Goal: Task Accomplishment & Management: Use online tool/utility

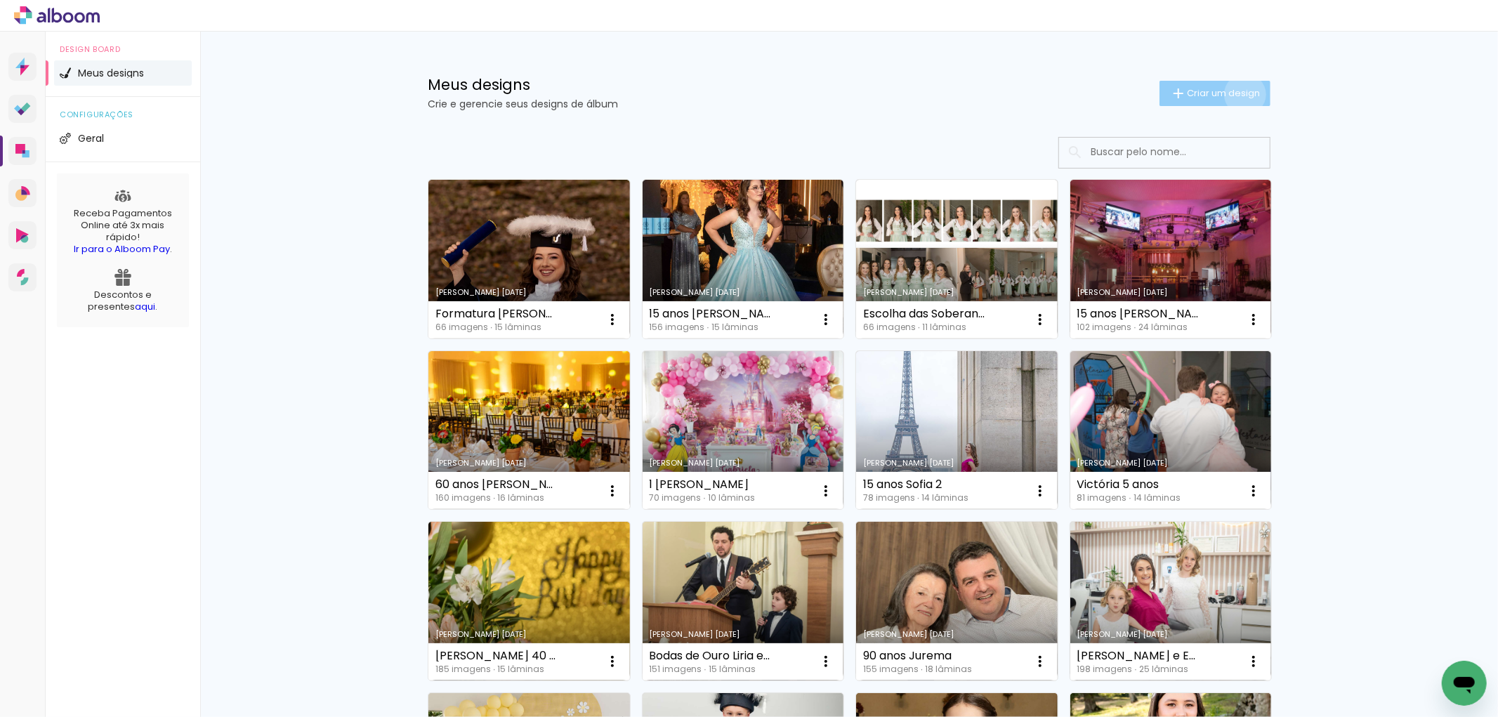
click at [1237, 94] on span "Criar um design" at bounding box center [1223, 92] width 73 height 9
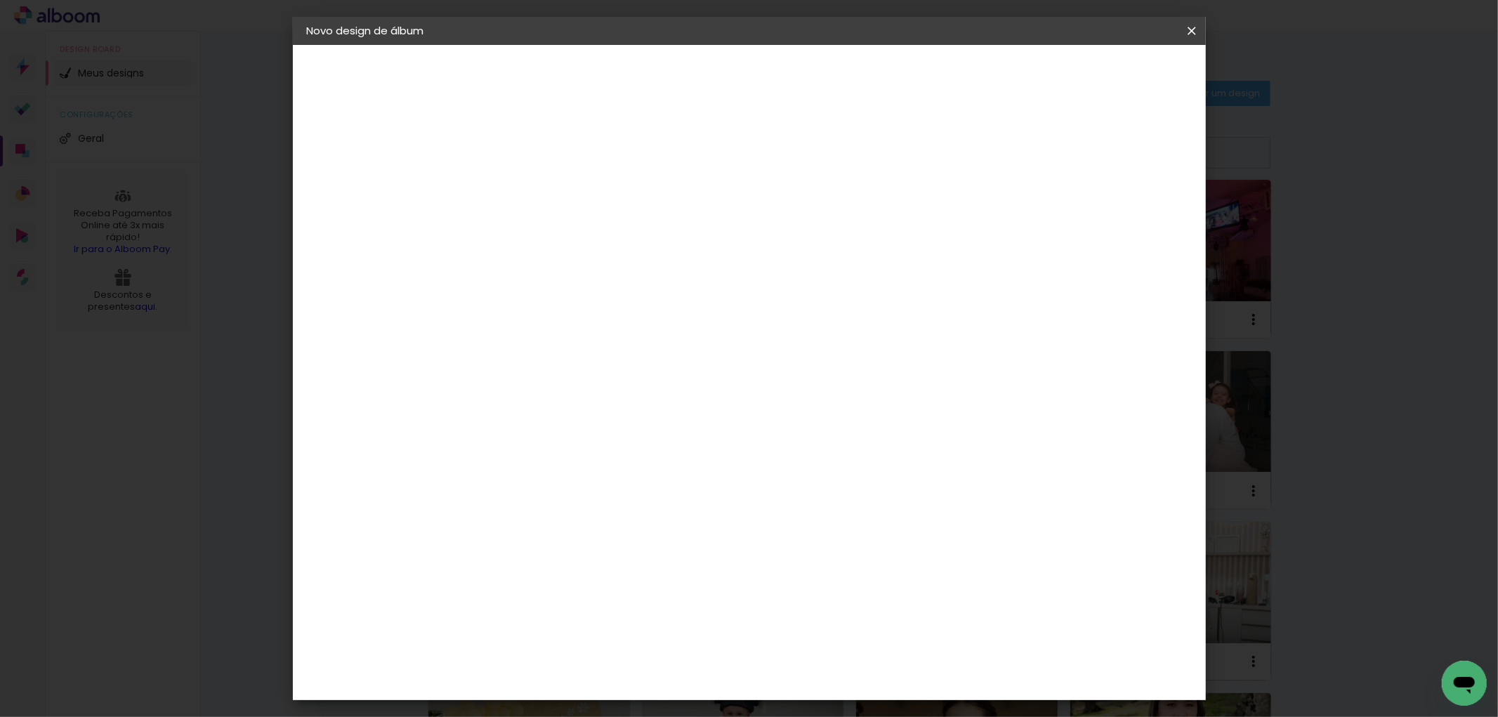
click at [536, 181] on input at bounding box center [536, 189] width 0 height 22
type input "h"
type input "[PERSON_NAME] 9 anos"
type paper-input "[PERSON_NAME] 9 anos"
click at [0, 0] on slot "Avançar" at bounding box center [0, 0] width 0 height 0
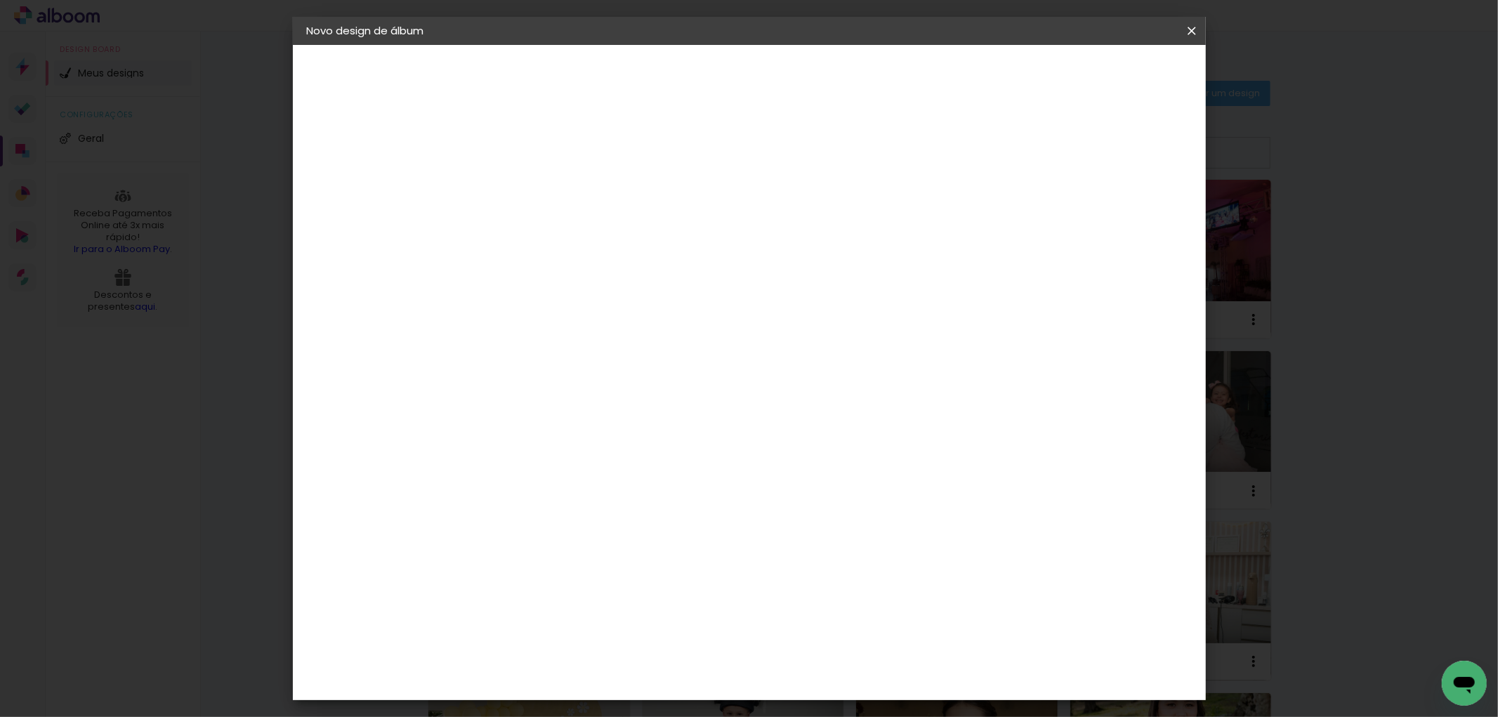
scroll to position [1608, 0]
click at [587, 650] on div "Kasaphoto" at bounding box center [557, 655] width 60 height 11
click at [0, 0] on slot "Avançar" at bounding box center [0, 0] width 0 height 0
click at [591, 234] on input "text" at bounding box center [563, 245] width 55 height 22
click at [0, 0] on slot "Classic" at bounding box center [0, 0] width 0 height 0
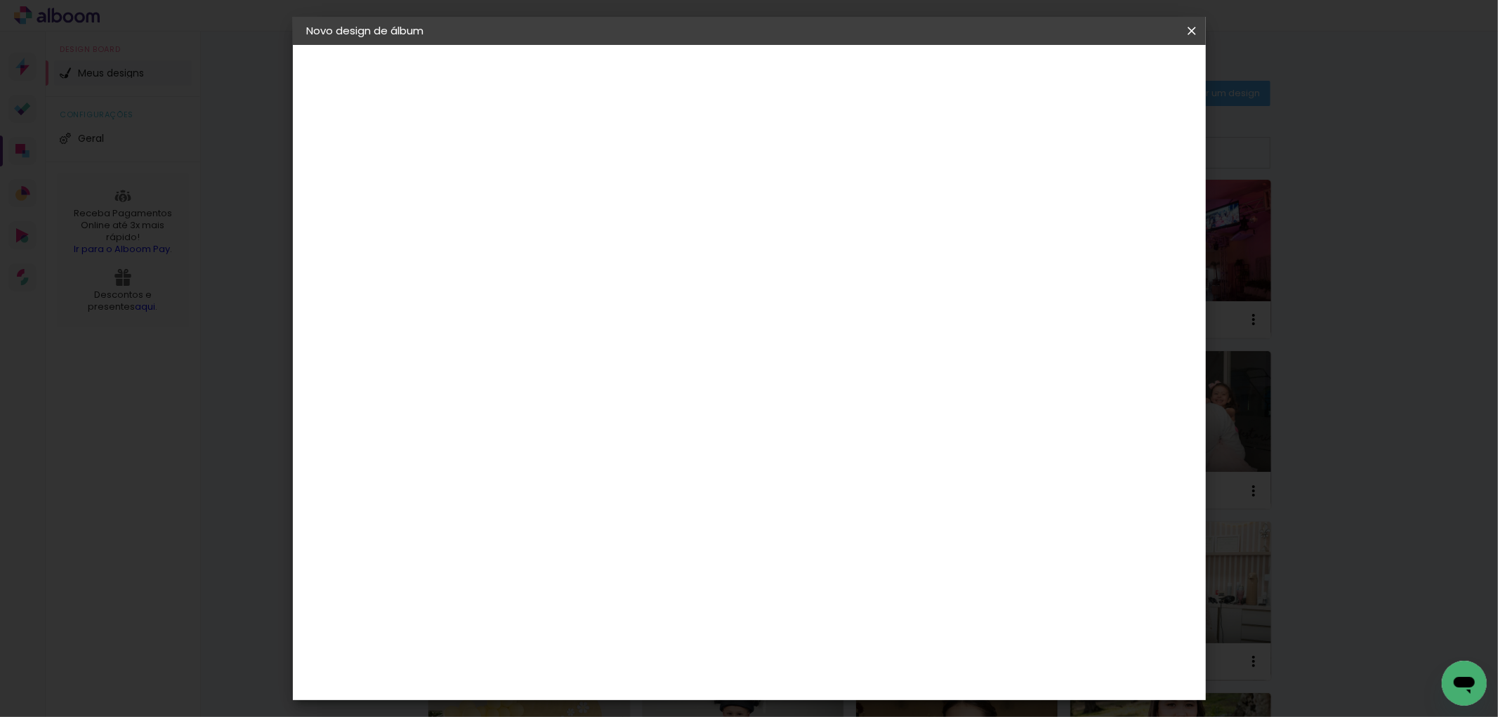
scroll to position [53, 0]
click at [725, 172] on iron-icon at bounding box center [717, 177] width 17 height 17
click at [0, 0] on slot "Slim" at bounding box center [0, 0] width 0 height 0
click at [725, 232] on iron-icon at bounding box center [717, 230] width 17 height 17
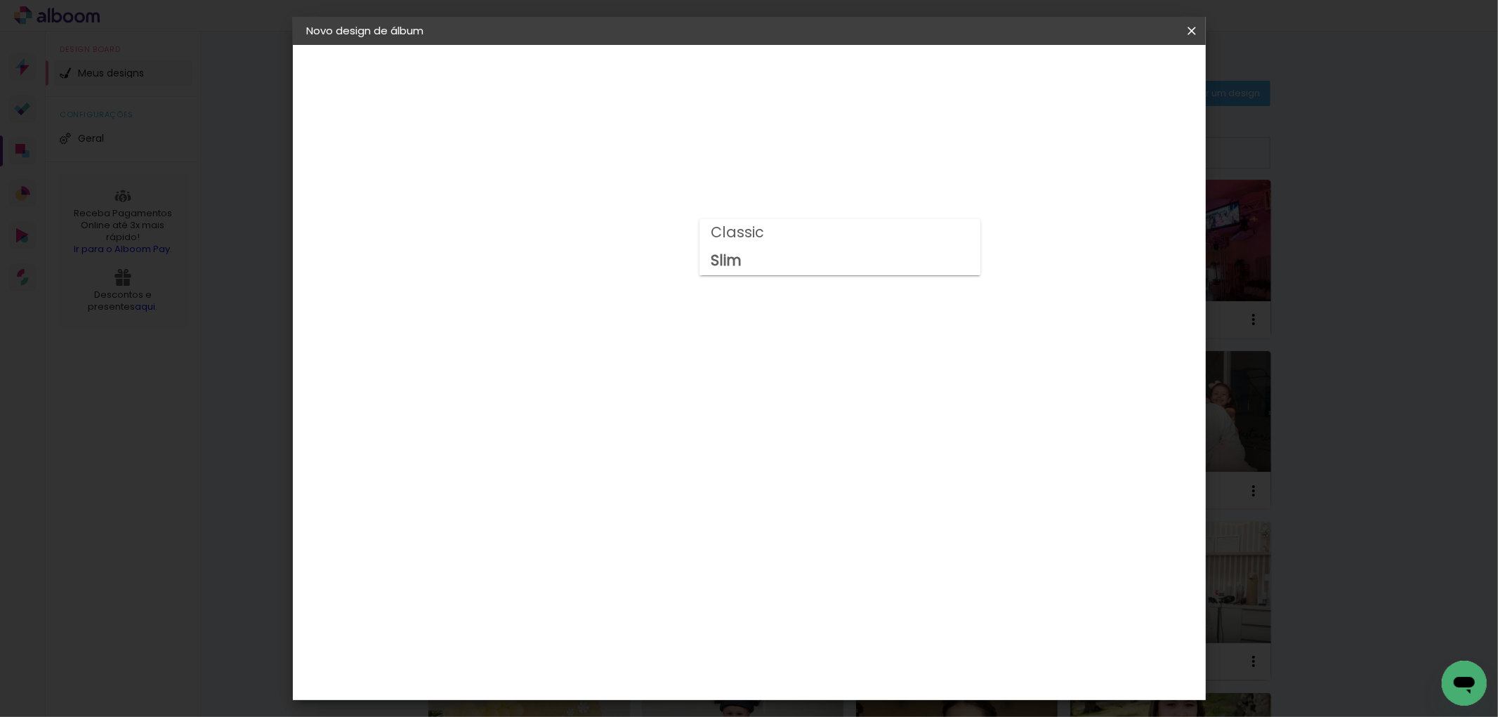
click at [773, 219] on paper-item "Classic" at bounding box center [839, 233] width 281 height 28
click at [725, 242] on div at bounding box center [630, 242] width 189 height 1
click at [775, 258] on paper-item "Slim" at bounding box center [834, 261] width 281 height 28
type input "Slim"
click at [631, 621] on span "20 × 15" at bounding box center [598, 639] width 65 height 37
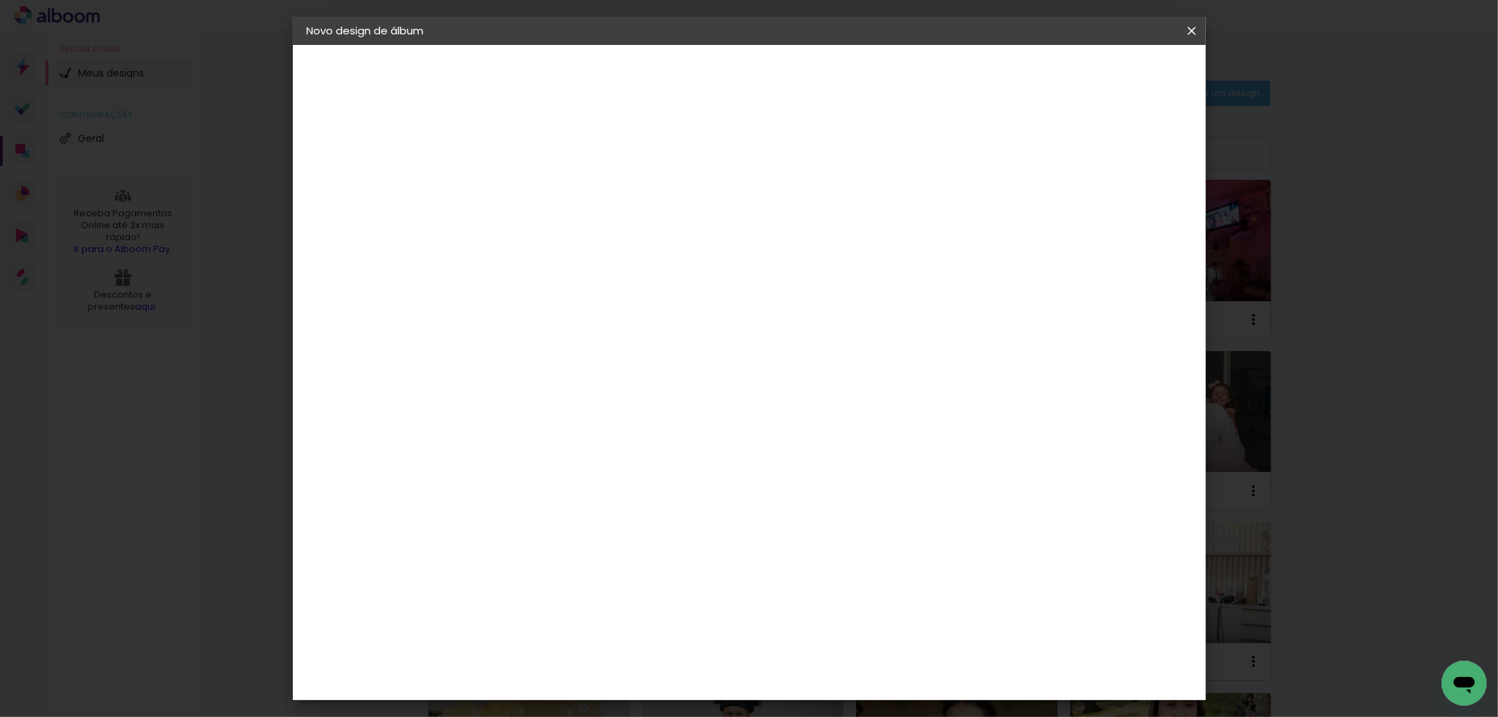
click at [0, 0] on slot "Avançar" at bounding box center [0, 0] width 0 height 0
click at [1102, 72] on span "Iniciar design" at bounding box center [1071, 75] width 64 height 10
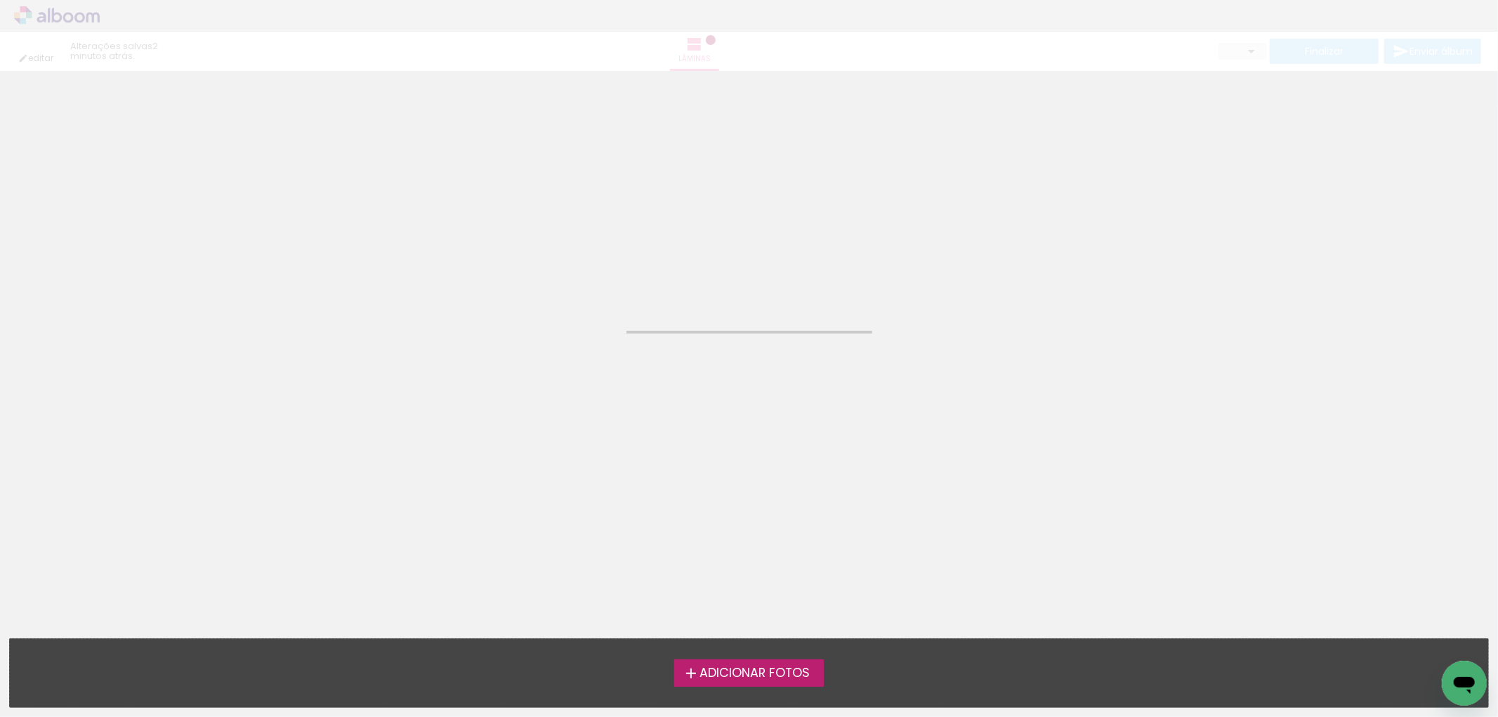
click at [733, 668] on span "Adicionar Fotos" at bounding box center [754, 673] width 110 height 13
click at [0, 0] on input "file" at bounding box center [0, 0] width 0 height 0
